Goal: Information Seeking & Learning: Learn about a topic

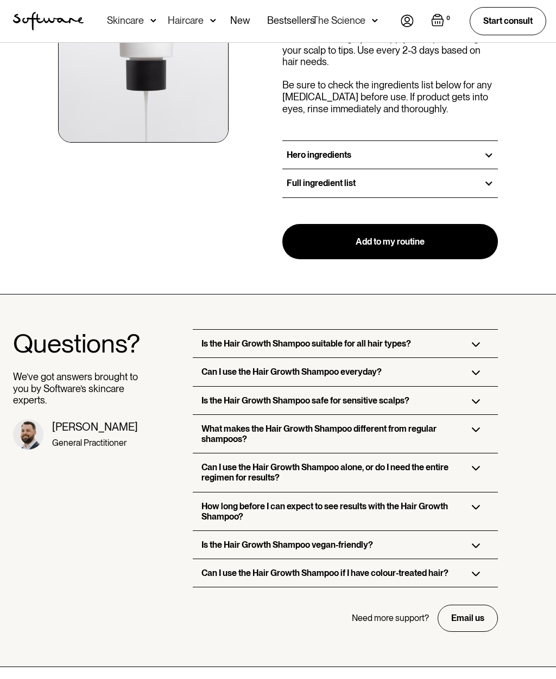
scroll to position [1269, 0]
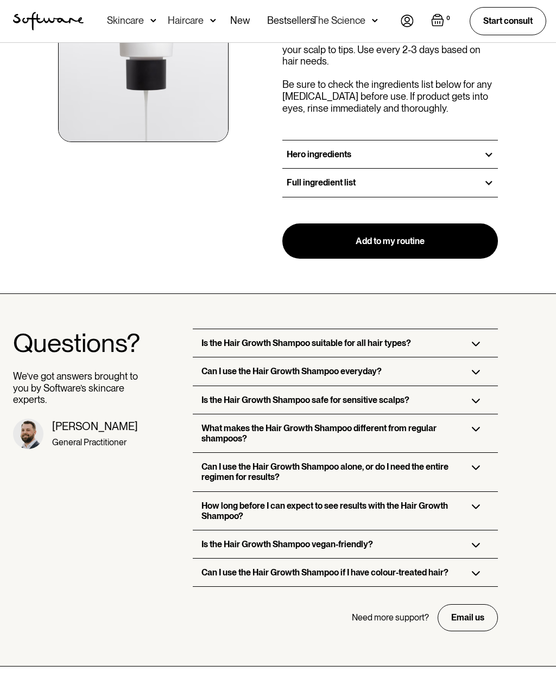
click at [479, 342] on img at bounding box center [476, 344] width 9 height 5
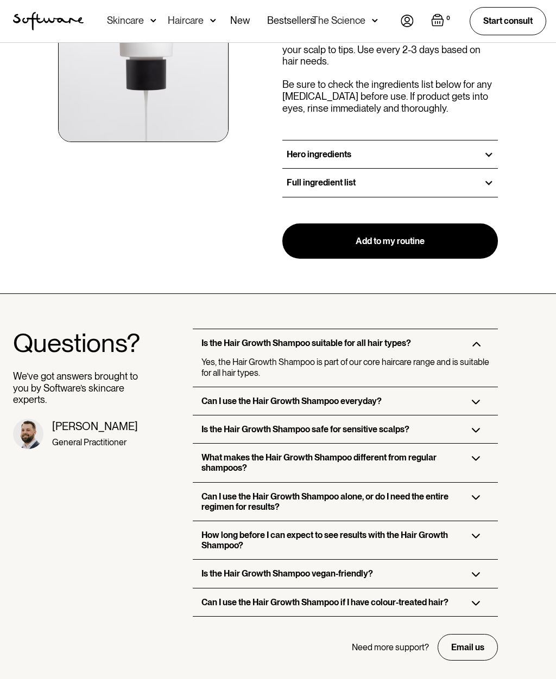
click at [479, 400] on img at bounding box center [476, 402] width 9 height 5
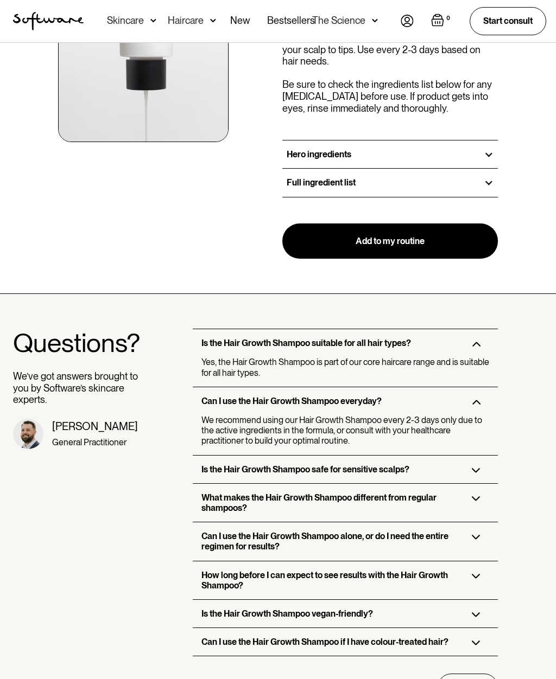
click at [478, 468] on img at bounding box center [476, 470] width 9 height 5
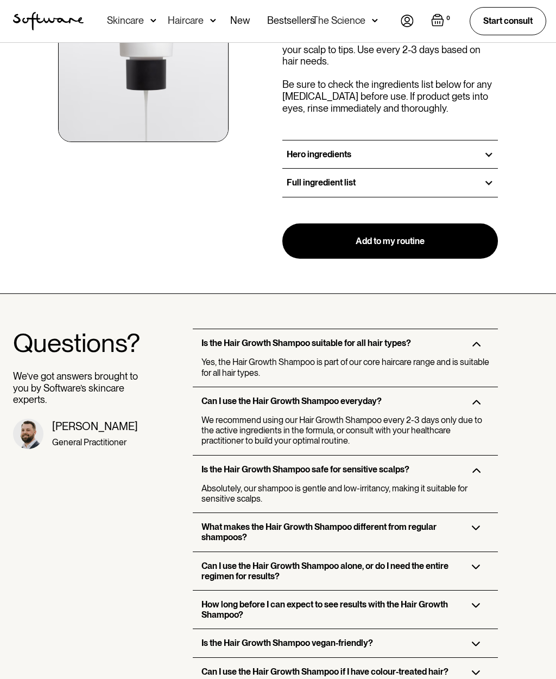
click at [480, 526] on img at bounding box center [476, 528] width 9 height 5
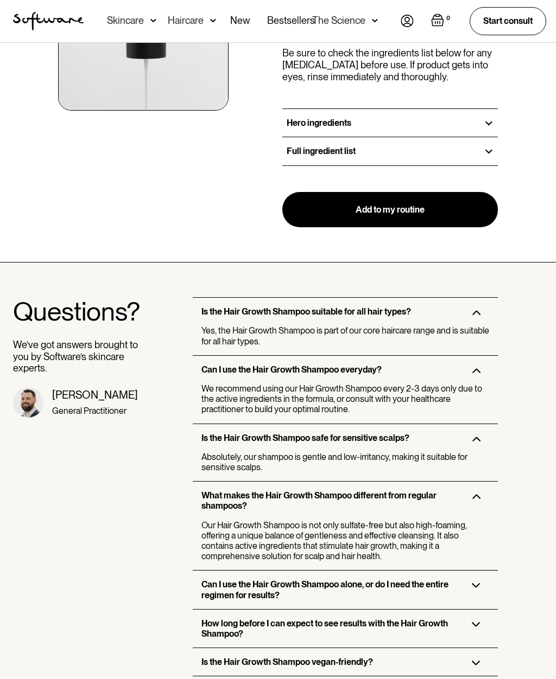
scroll to position [1304, 0]
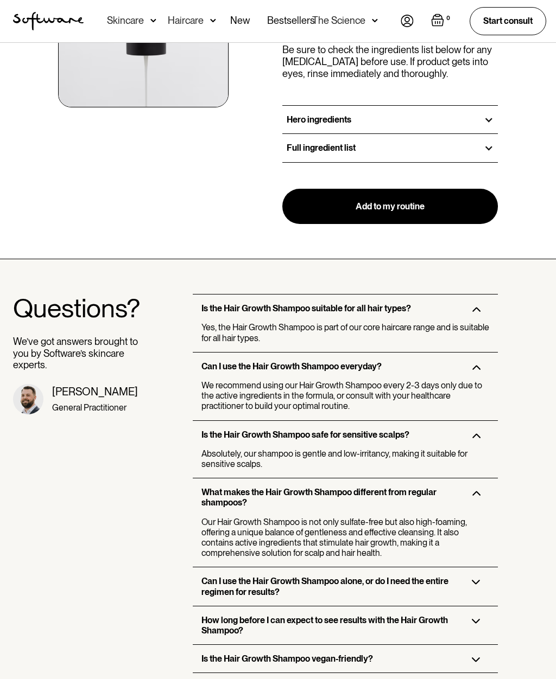
click at [479, 580] on img at bounding box center [476, 582] width 9 height 5
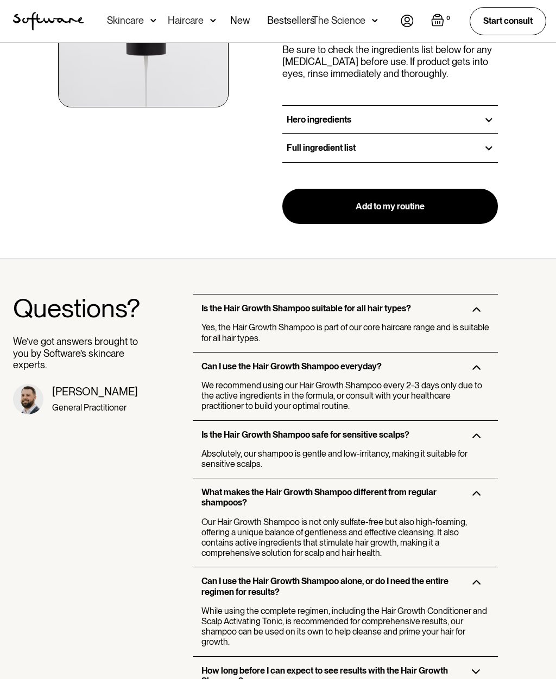
click at [56, 525] on div "Questions? We’ve got answers brought to you by Software’s skincare experts. Dr.…" at bounding box center [76, 545] width 126 height 502
click at [104, 517] on div "Questions? We’ve got answers brought to you by Software’s skincare experts. Dr.…" at bounding box center [76, 545] width 126 height 502
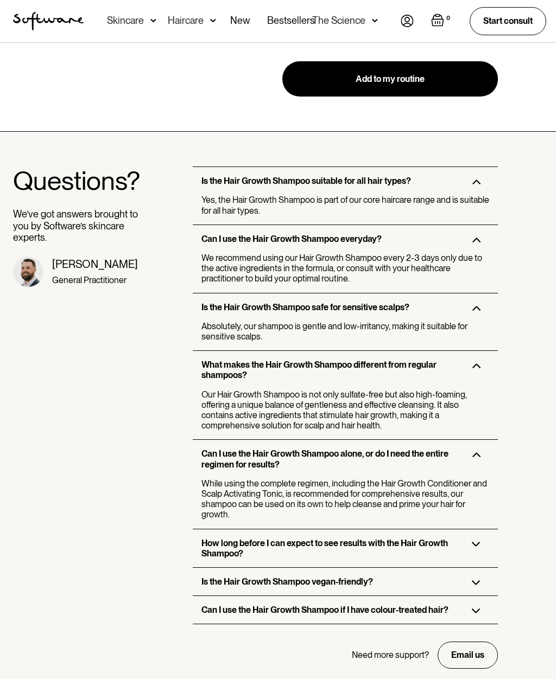
scroll to position [1432, 0]
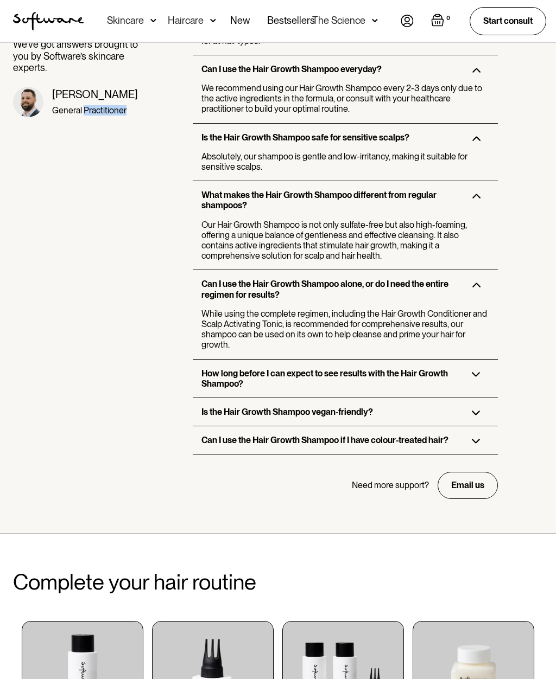
click at [480, 360] on div "How long before I can expect to see results with the Hair Growth Shampoo?" at bounding box center [346, 379] width 306 height 38
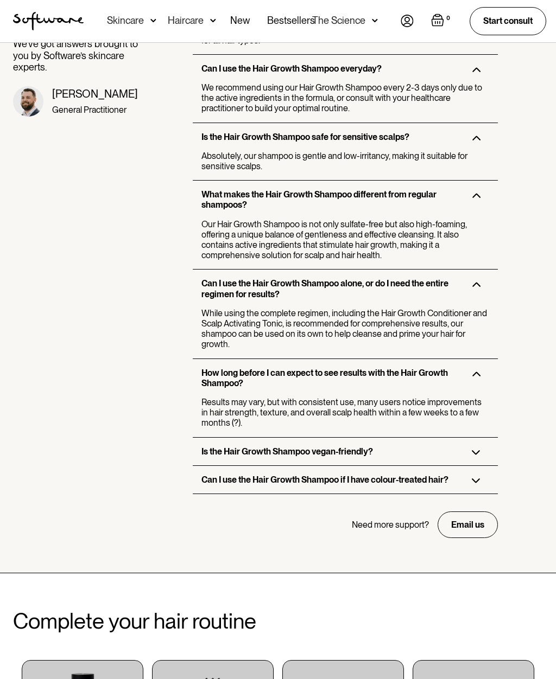
scroll to position [1602, 0]
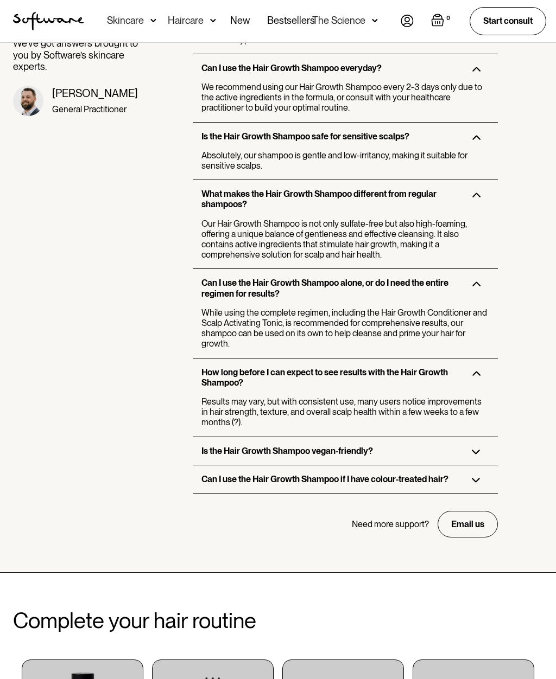
click at [485, 437] on div "Is the Hair Growth Shampoo vegan-friendly?" at bounding box center [346, 451] width 306 height 28
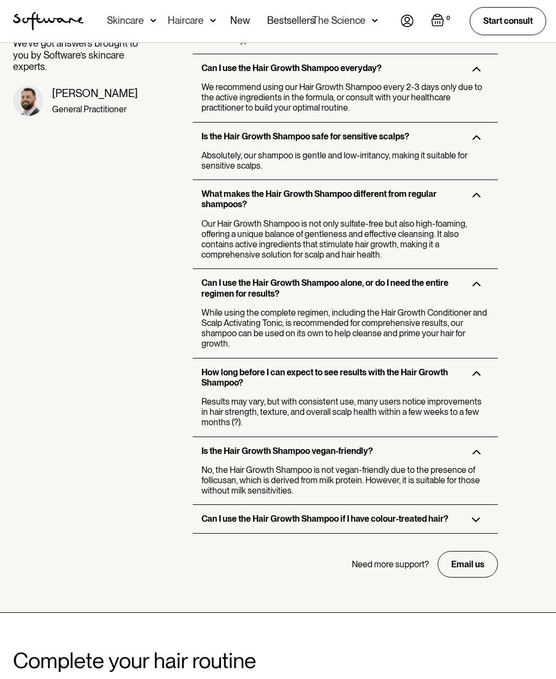
click at [481, 505] on div "Can I use the Hair Growth Shampoo if I have colour-treated hair?" at bounding box center [346, 519] width 306 height 28
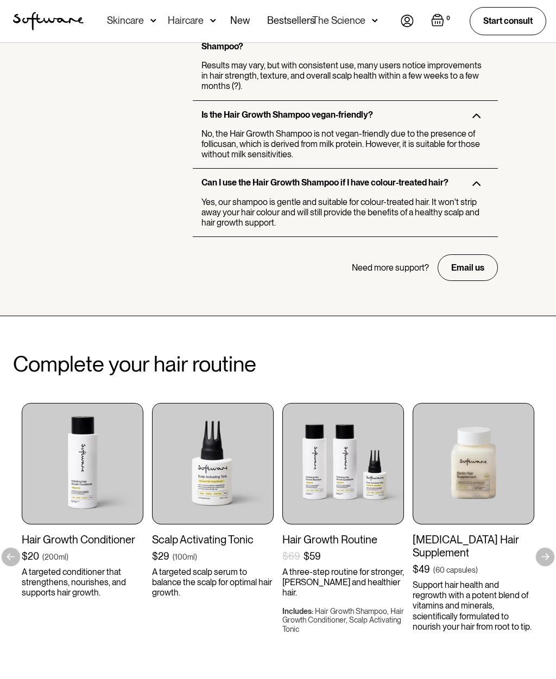
scroll to position [1954, 0]
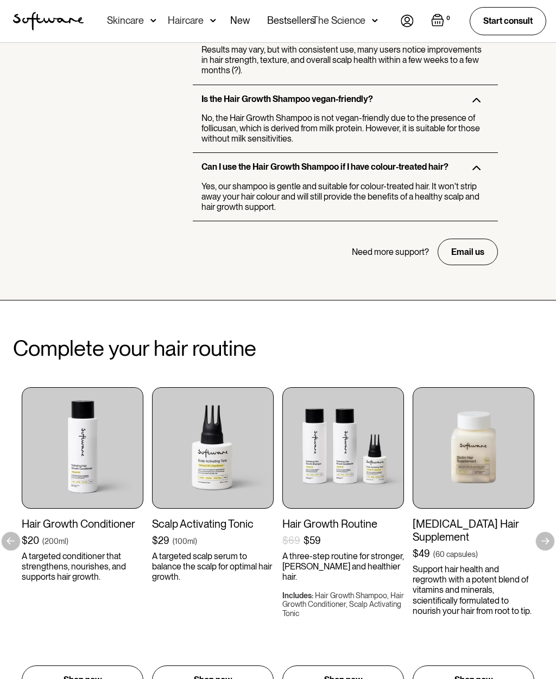
click at [201, 552] on p "A targeted scalp serum to balance the scalp for optimal hair growth." at bounding box center [213, 567] width 122 height 31
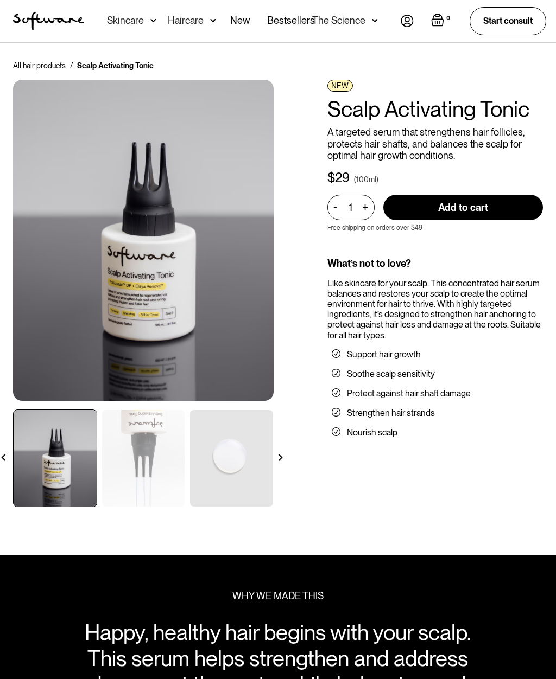
click at [527, 408] on li "Strengthen hair strands" at bounding box center [435, 413] width 207 height 11
